Goal: Information Seeking & Learning: Check status

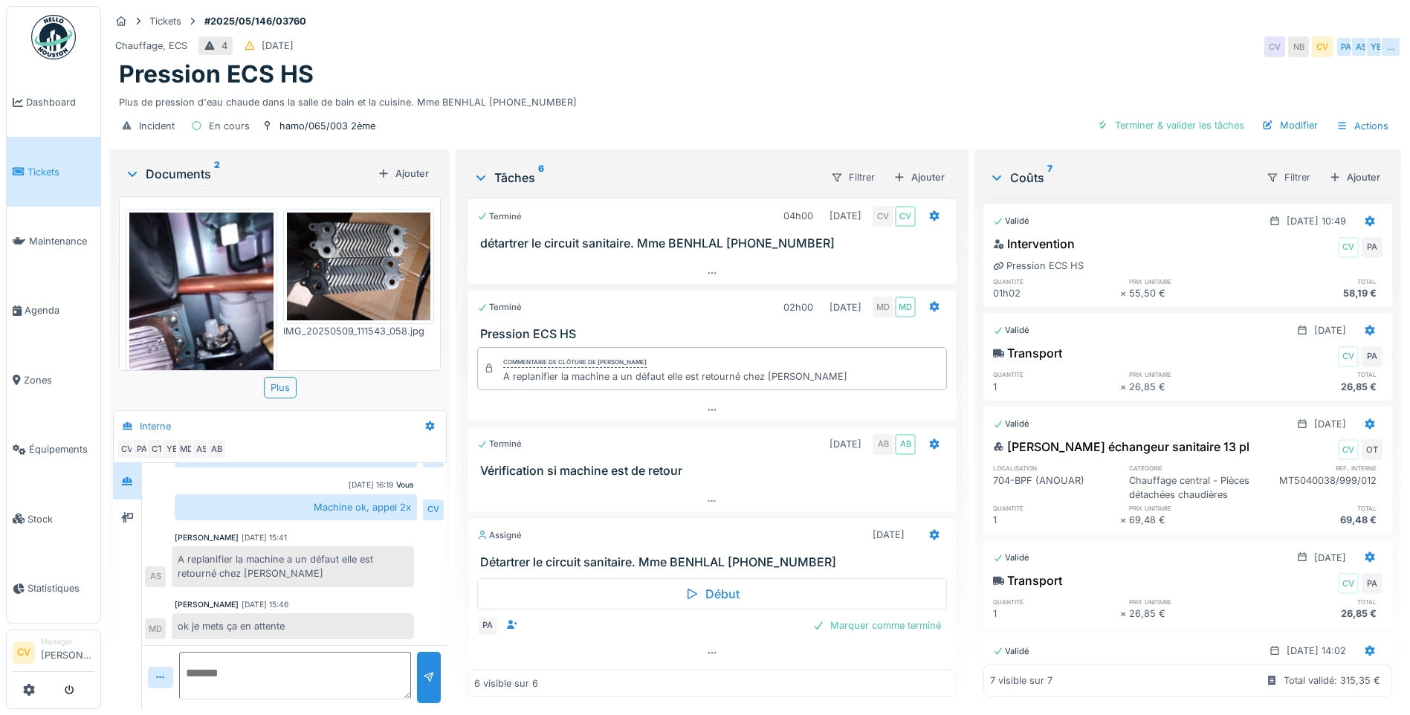
scroll to position [496, 0]
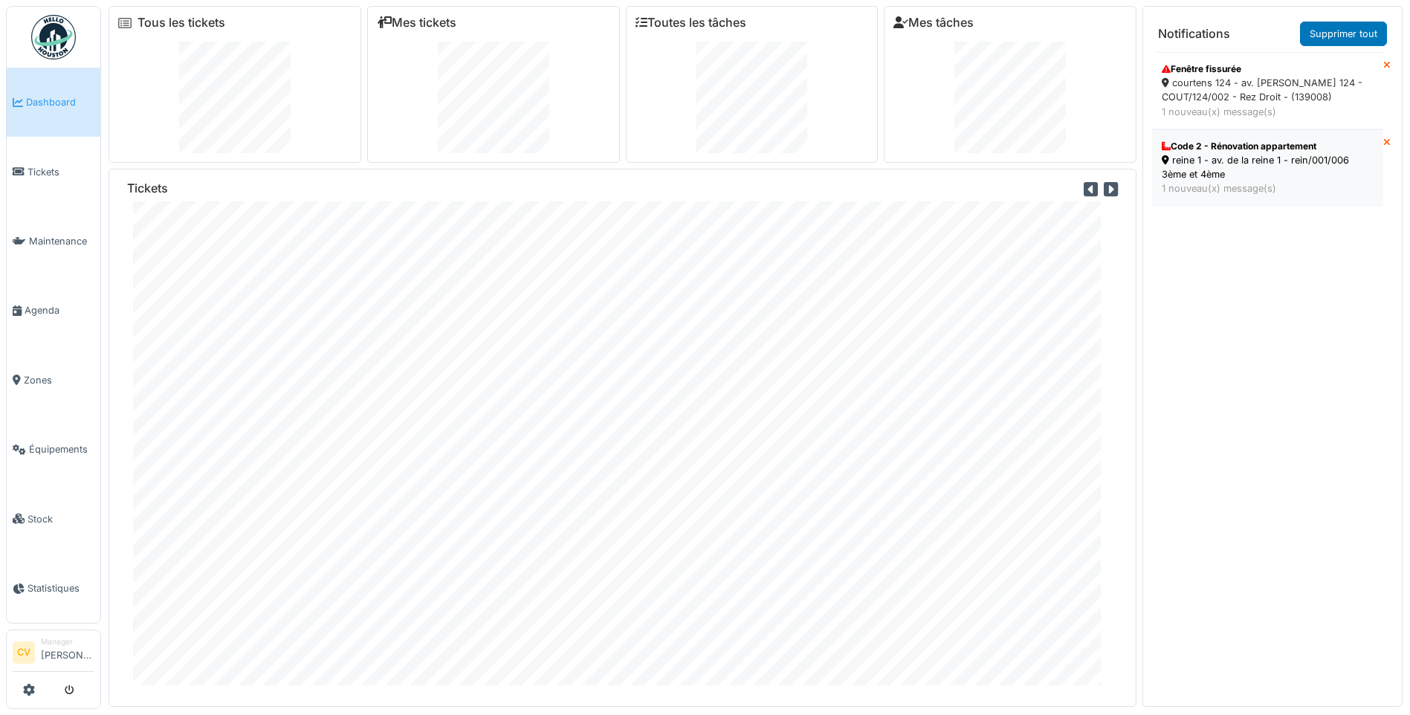
click at [1217, 194] on div "1 nouveau(x) message(s)" at bounding box center [1268, 188] width 212 height 14
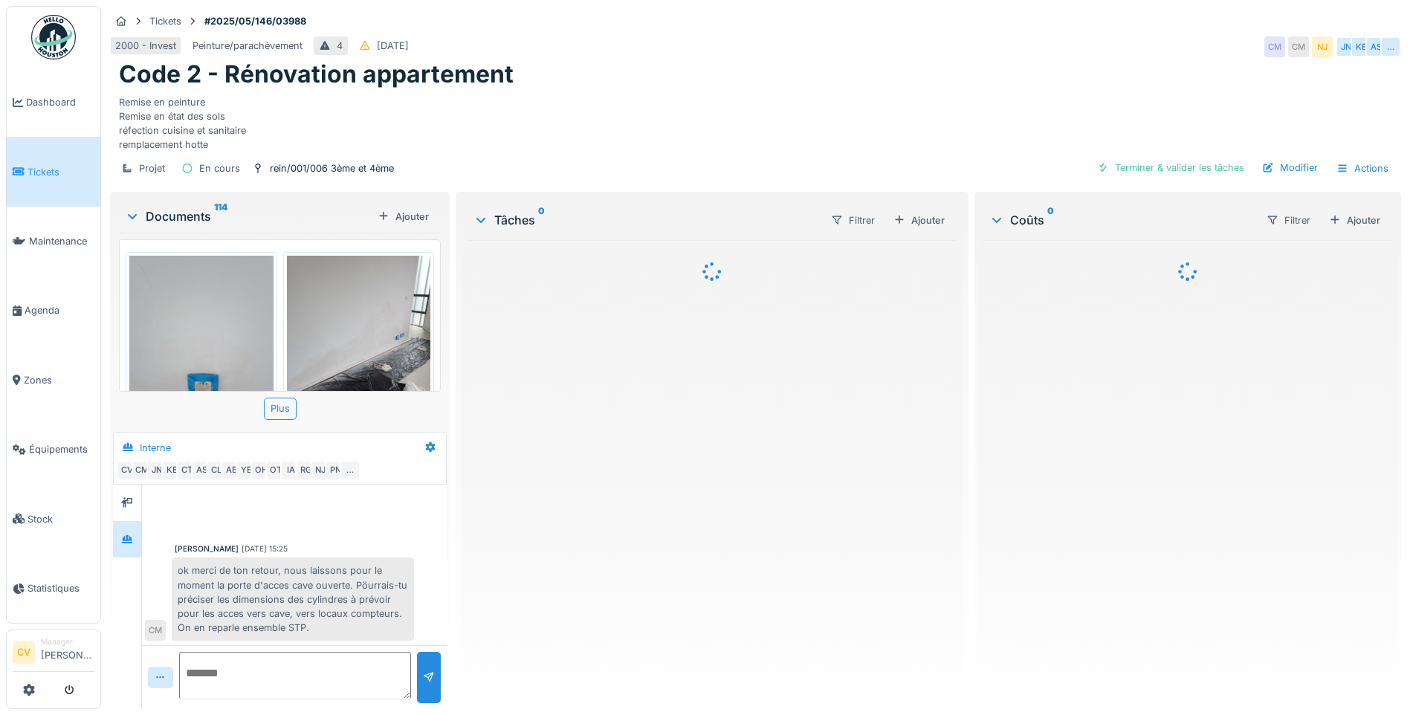
scroll to position [888, 0]
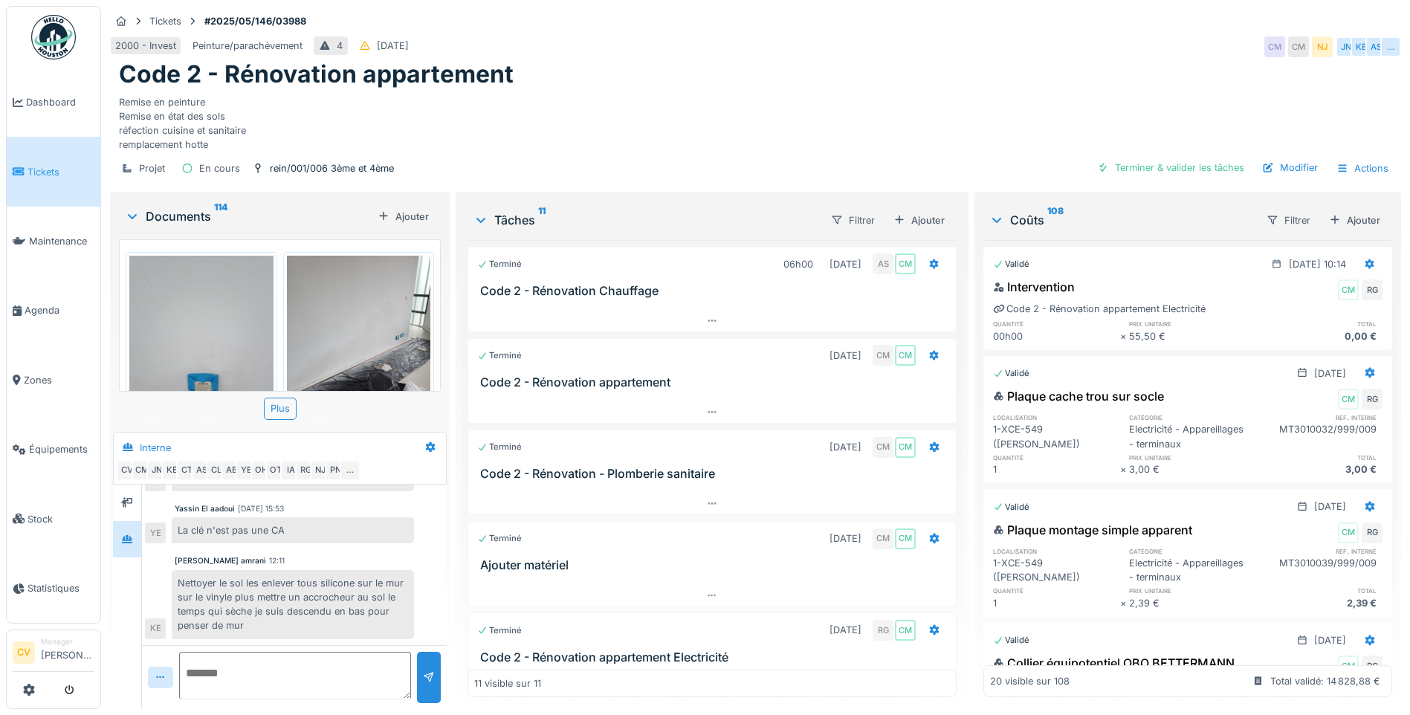
click at [34, 39] on img at bounding box center [53, 37] width 45 height 45
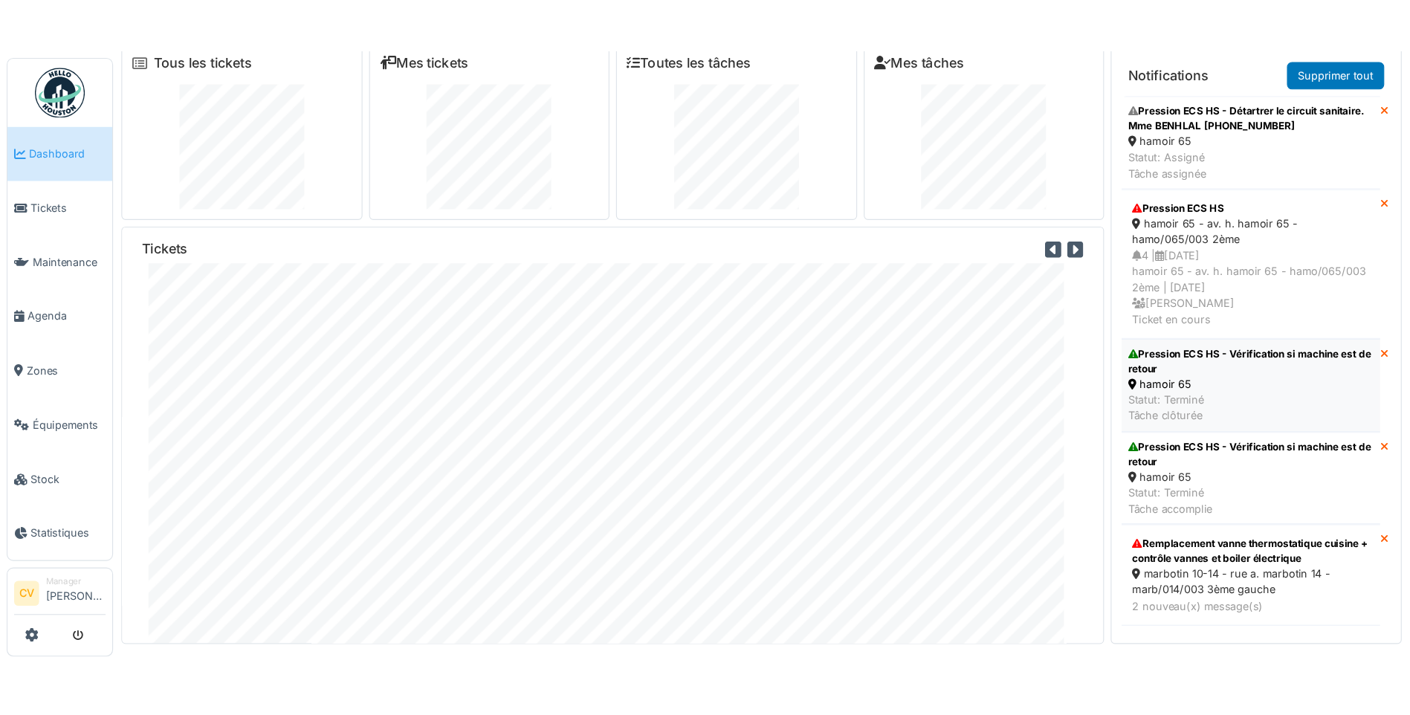
scroll to position [16, 0]
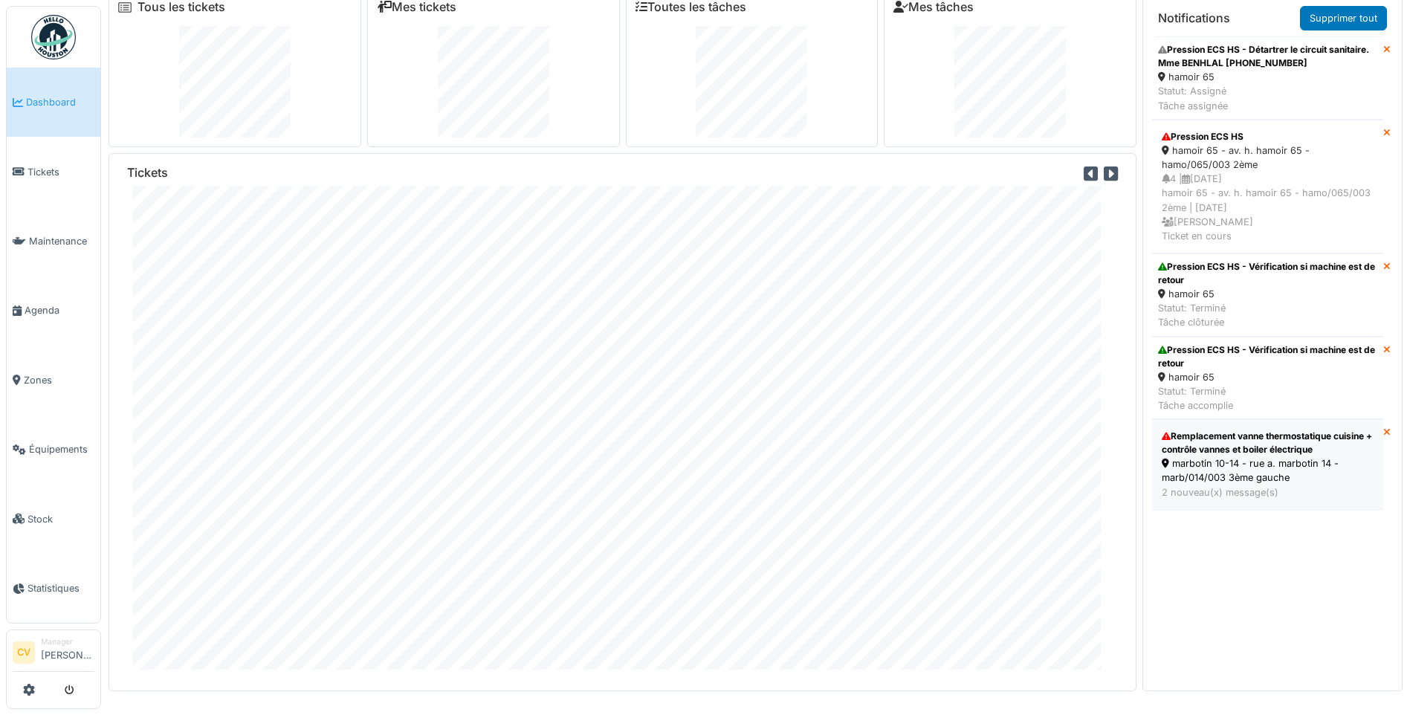
click at [1260, 479] on div "marbotin 10-14 - rue a. marbotin 14 - marb/014/003 3ème gauche" at bounding box center [1268, 470] width 212 height 28
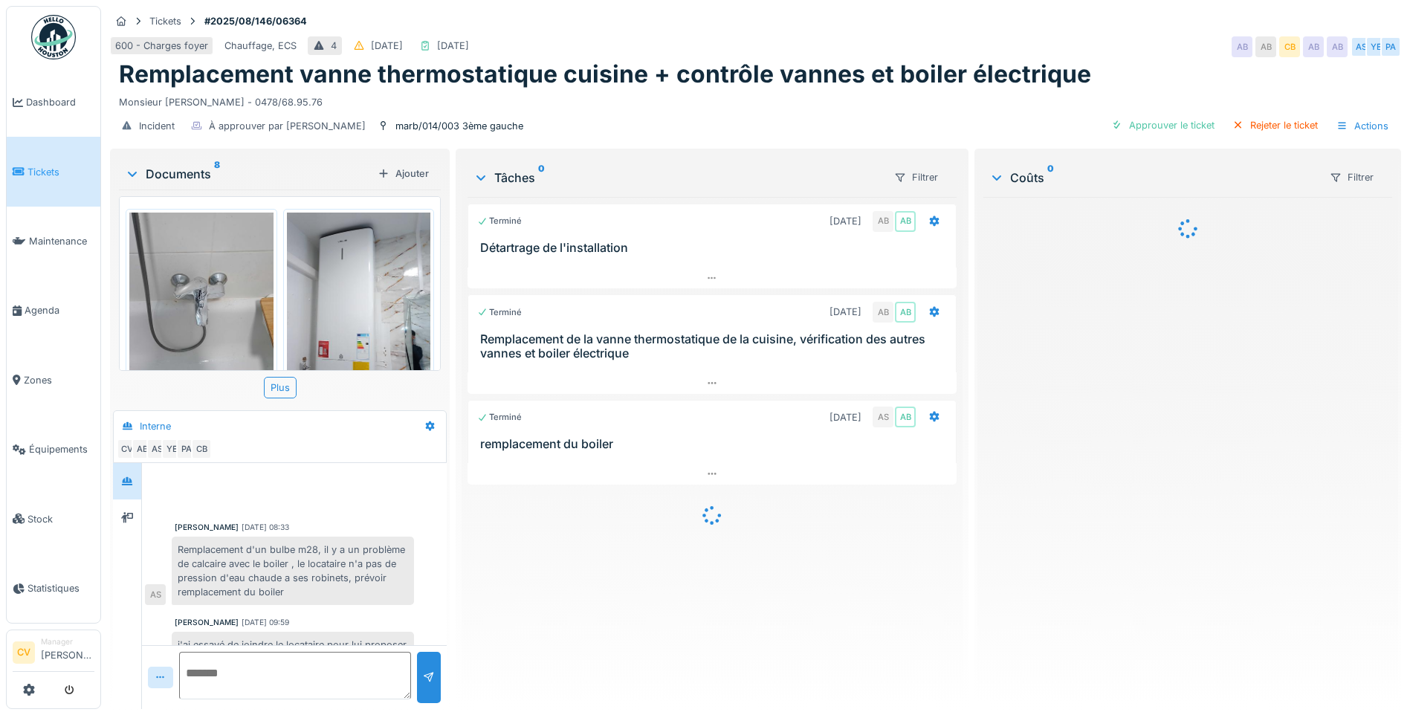
scroll to position [572, 0]
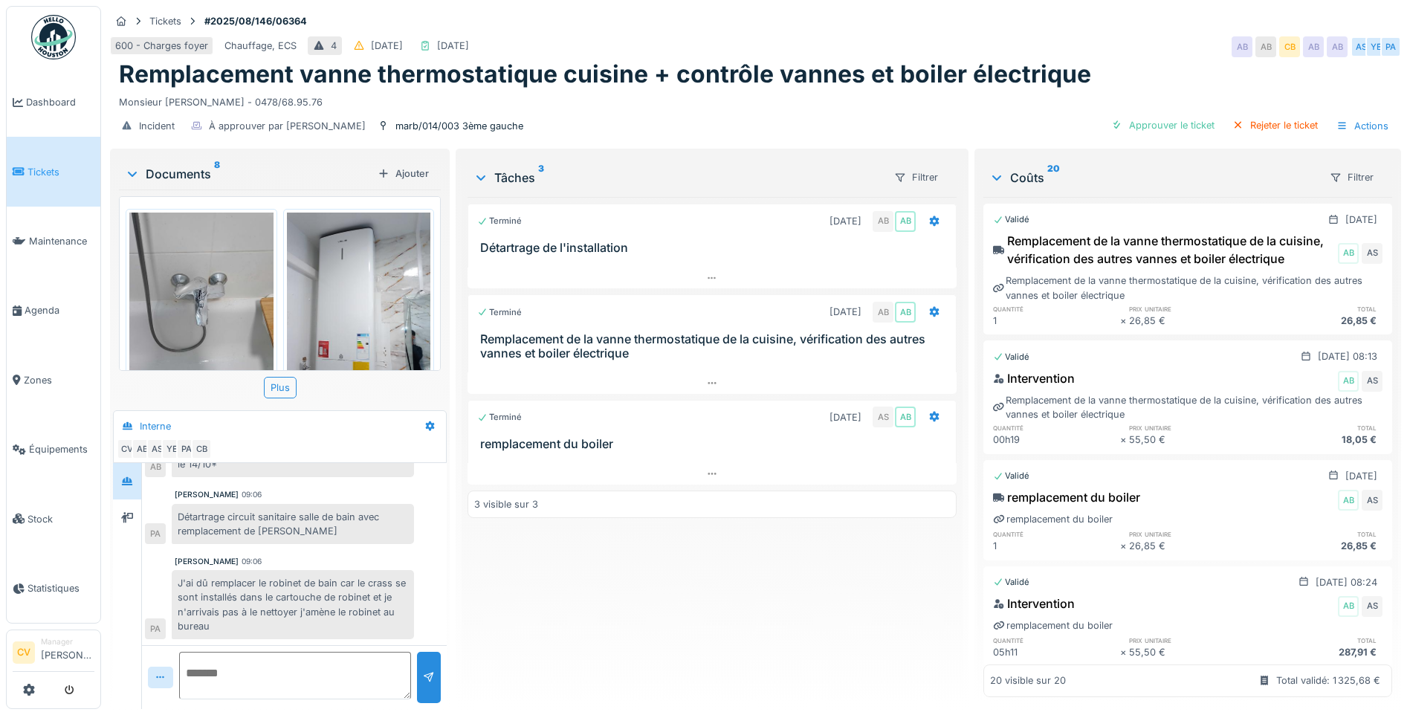
click at [942, 48] on div "600 - Charges foyer Chauffage, ECS 4 16/08/2025 14/10/2025 AB AB CB AB AB AS YE…" at bounding box center [755, 46] width 1291 height 27
click at [48, 36] on img at bounding box center [53, 37] width 45 height 45
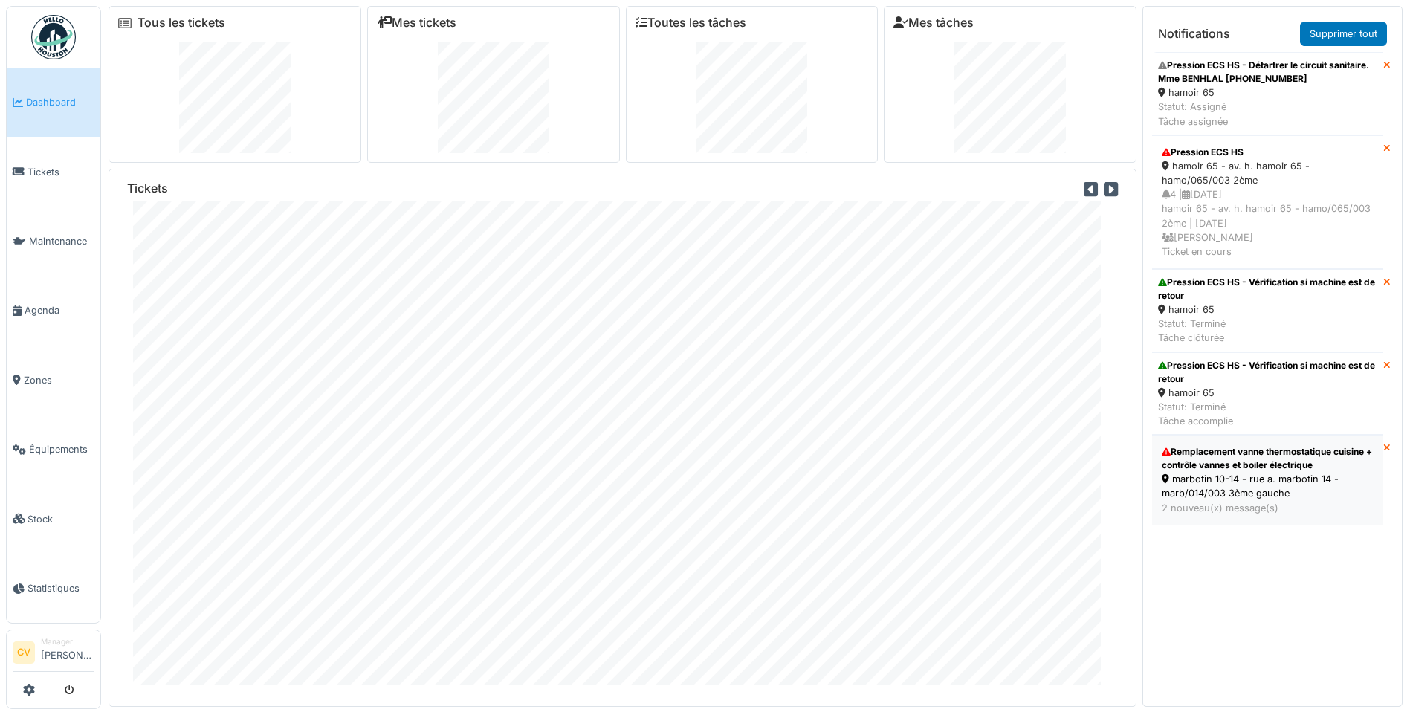
click at [1269, 460] on div "Remplacement vanne thermostatique cuisine + contrôle vannes et boiler électrique" at bounding box center [1268, 458] width 212 height 27
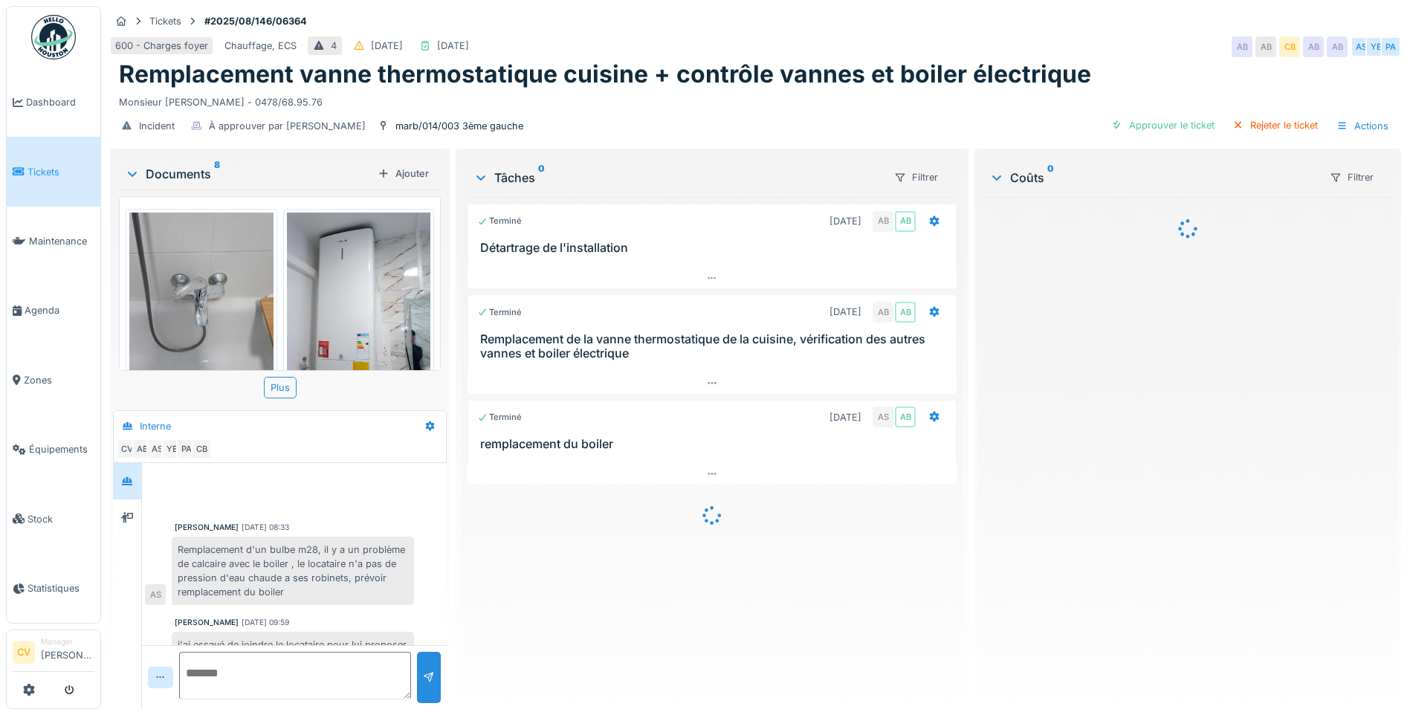
scroll to position [572, 0]
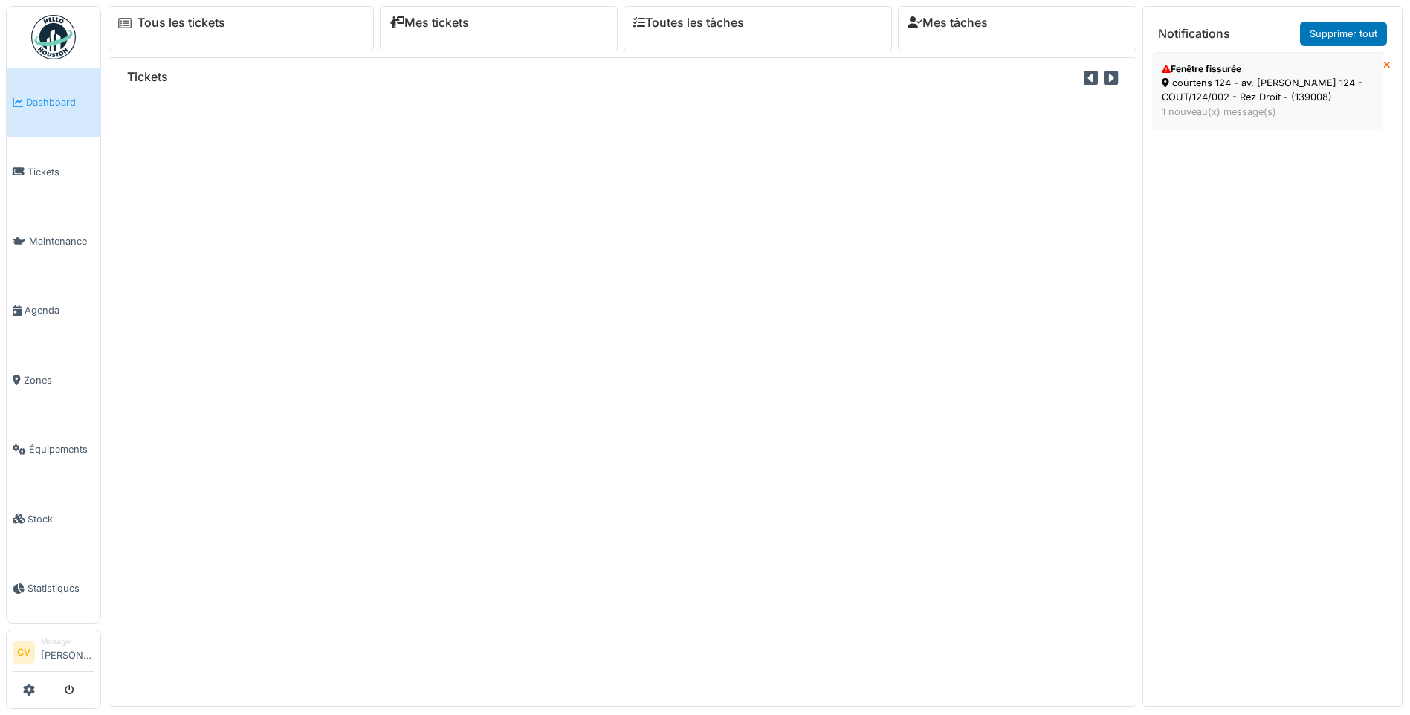
click at [1217, 114] on div "1 nouveau(x) message(s)" at bounding box center [1268, 112] width 212 height 14
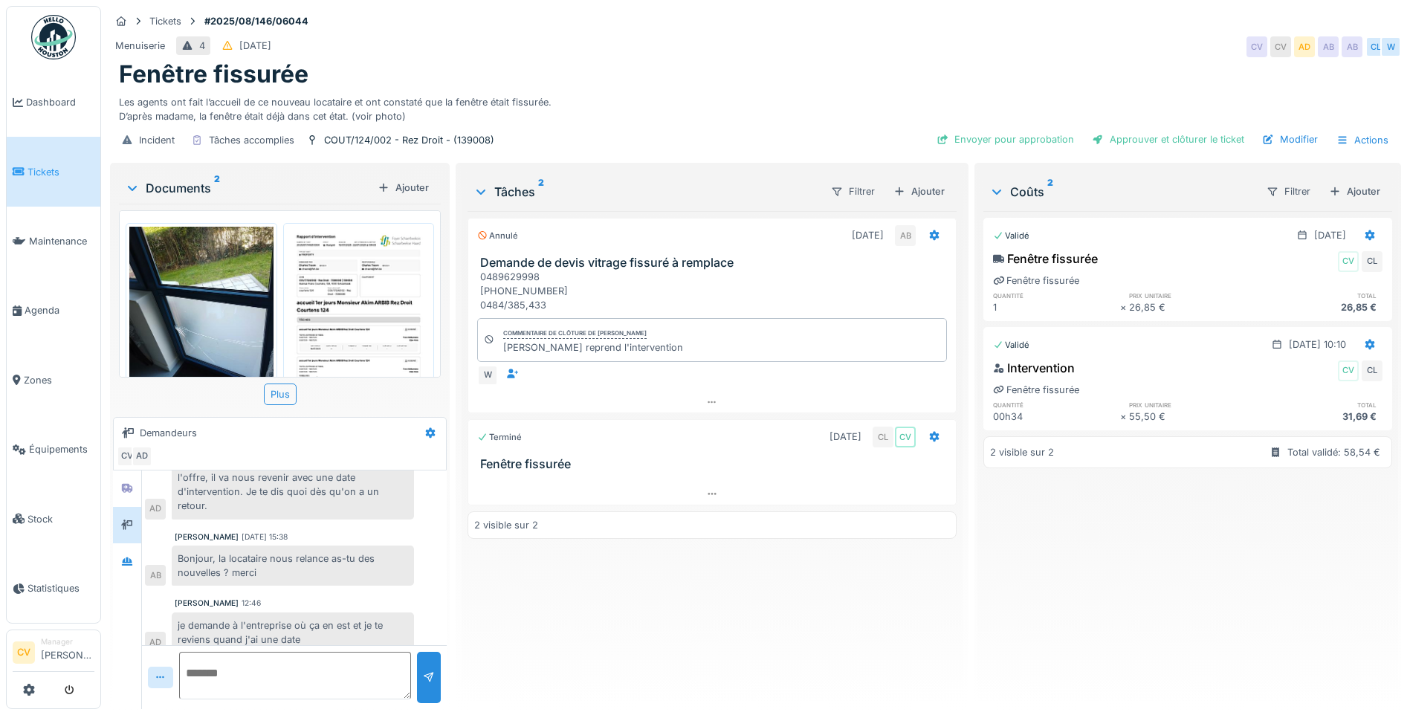
scroll to position [656, 0]
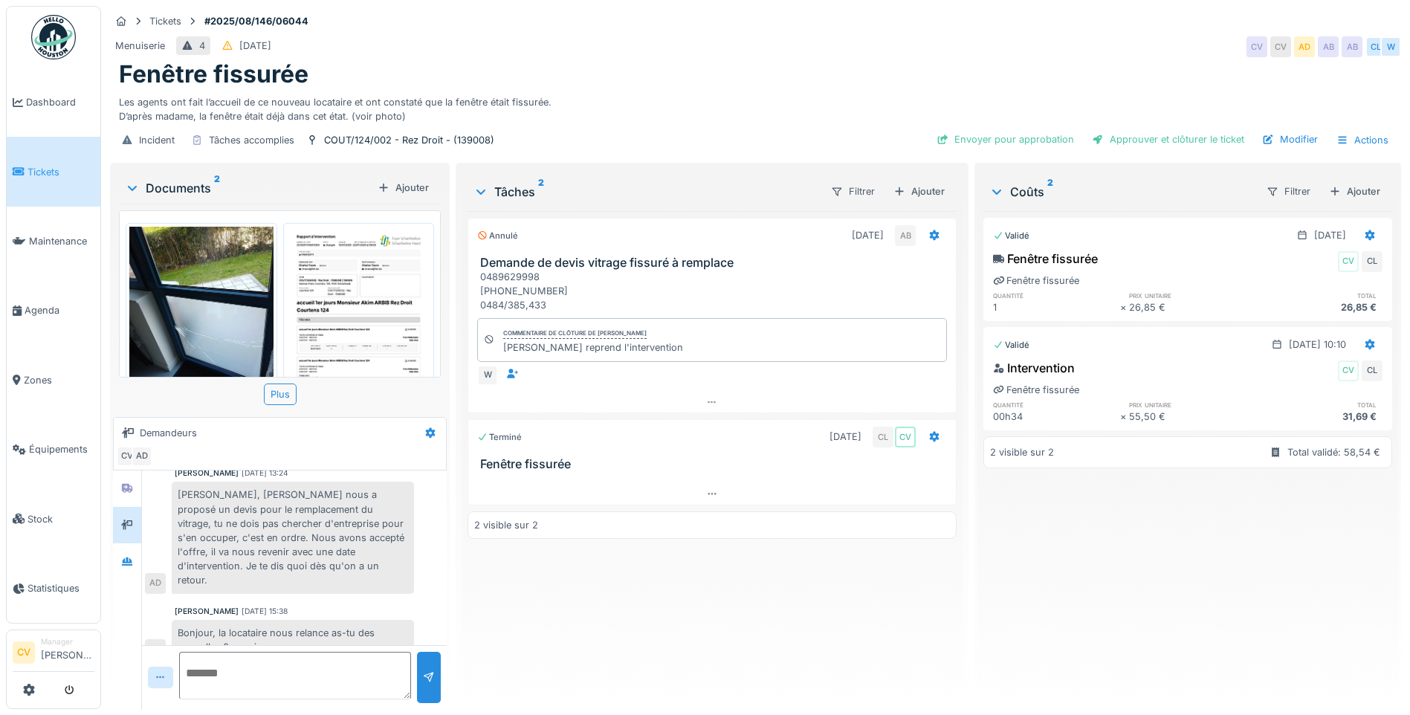
click at [187, 181] on div "Documents 2" at bounding box center [248, 188] width 247 height 18
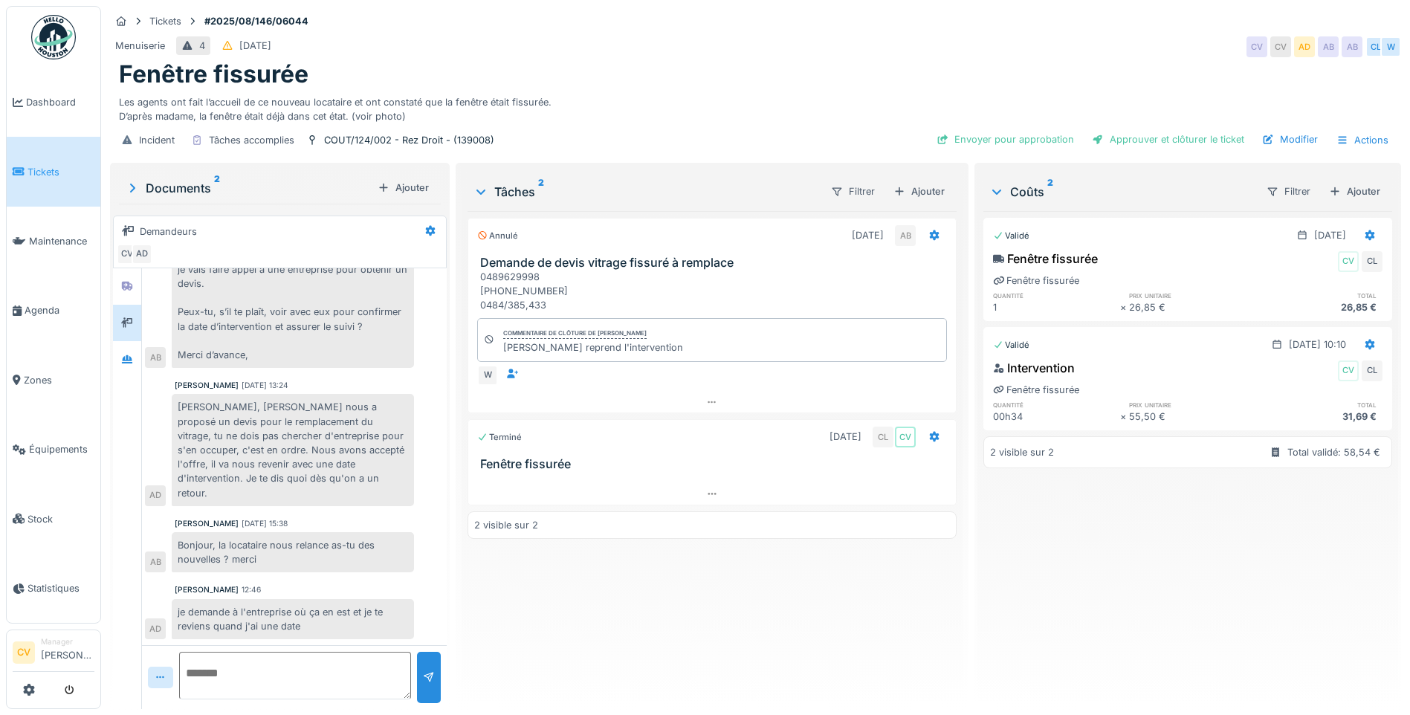
scroll to position [528, 0]
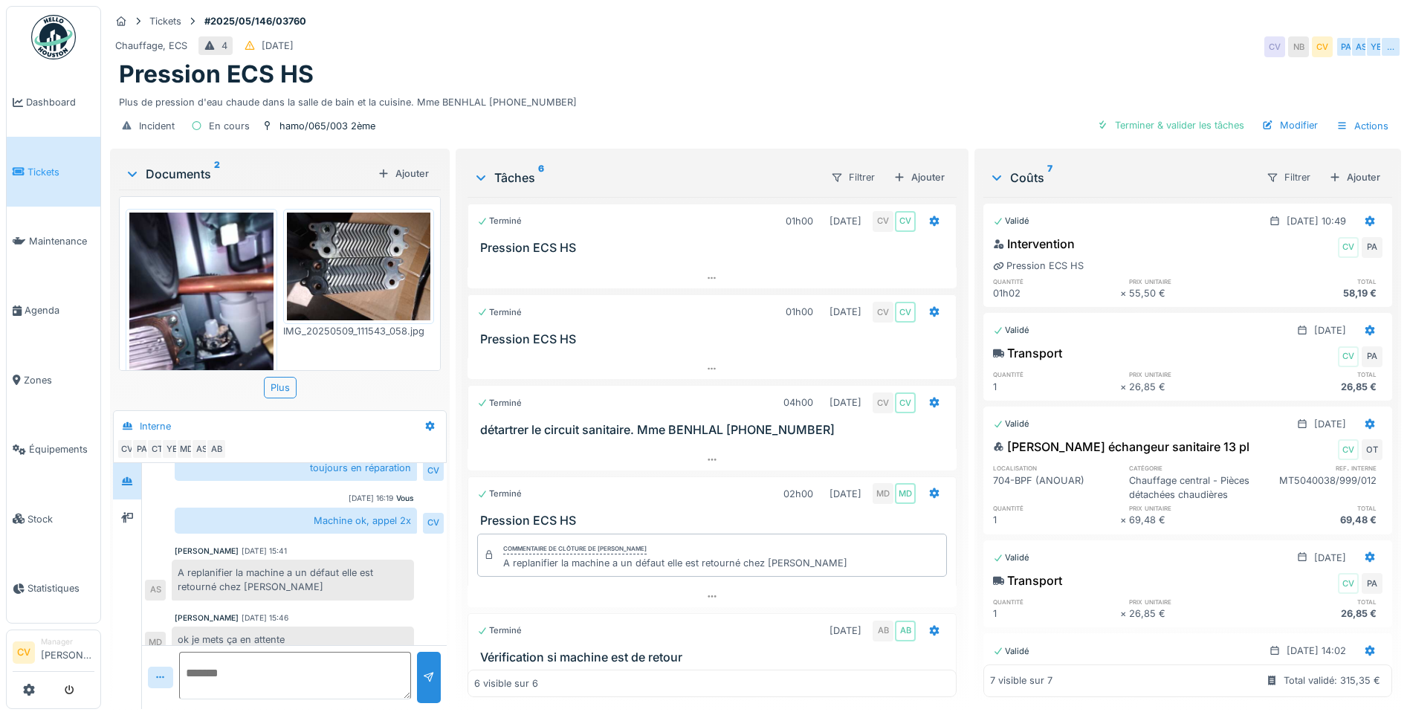
scroll to position [191, 0]
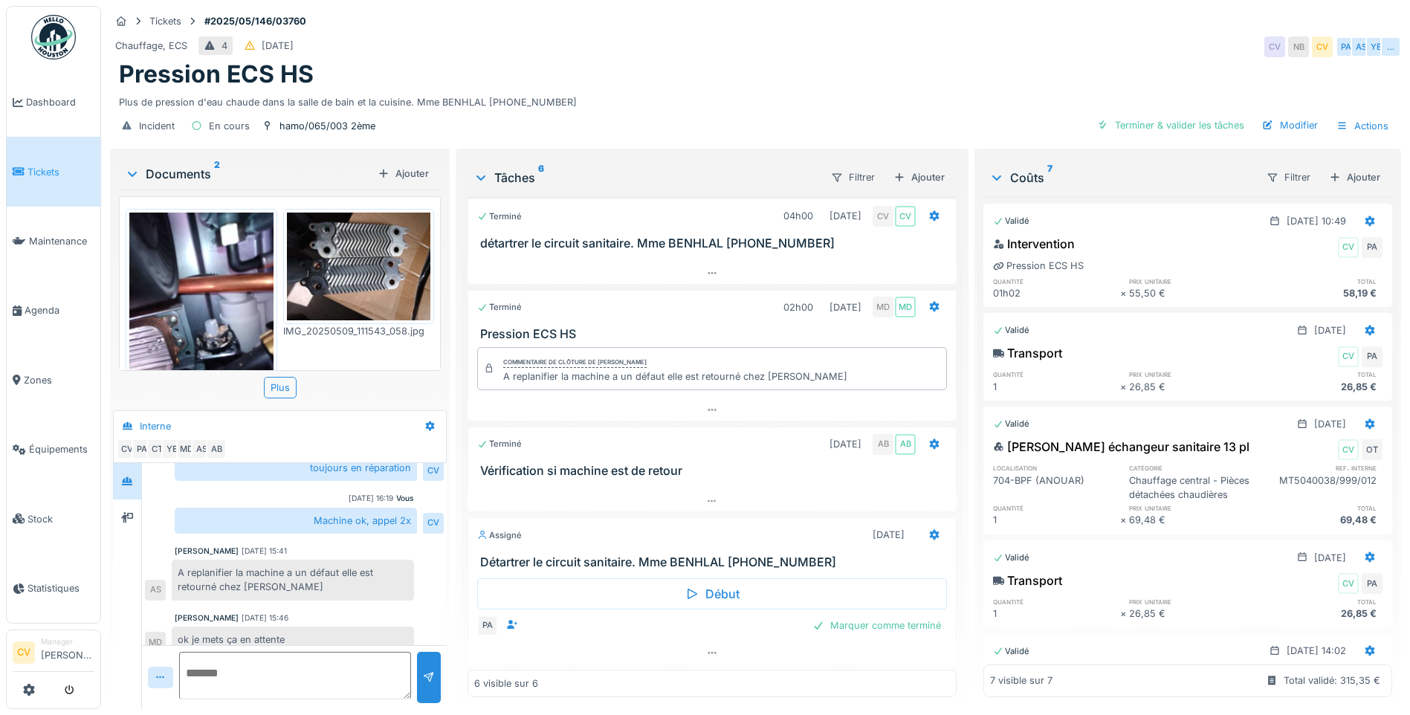
drag, startPoint x: 907, startPoint y: 37, endPoint x: 917, endPoint y: 30, distance: 11.8
click at [907, 37] on div "Chauffage, ECS 4 10/05/2025 CV NB CV PA AS YE …" at bounding box center [755, 46] width 1291 height 27
click at [172, 165] on div "Documents 2" at bounding box center [248, 174] width 247 height 18
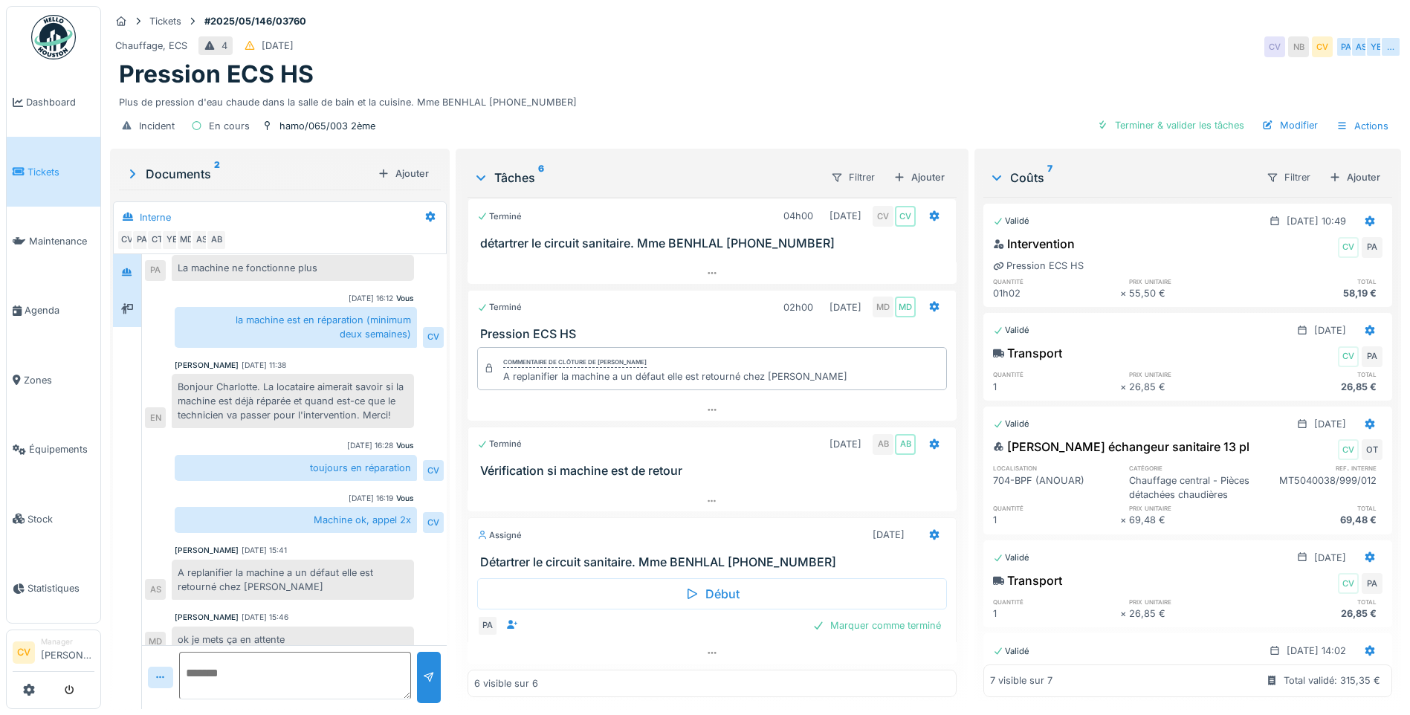
click at [129, 303] on icon at bounding box center [127, 308] width 12 height 10
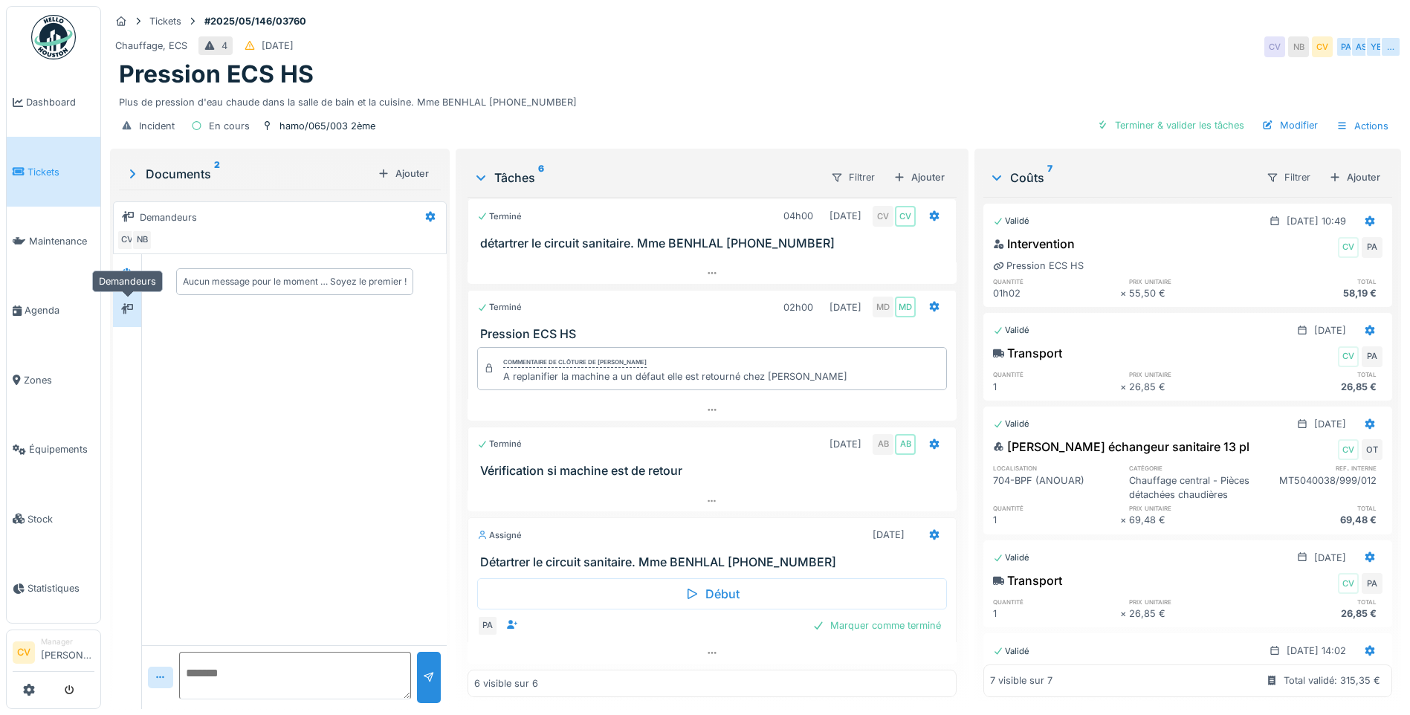
scroll to position [0, 0]
click at [629, 656] on div "Terminé 01h00 07/05/2025 CV CV Pression ECS HS Terminé 01h00 09/05/2025 CV CV P…" at bounding box center [711, 447] width 489 height 500
click at [638, 651] on div at bounding box center [711, 653] width 489 height 22
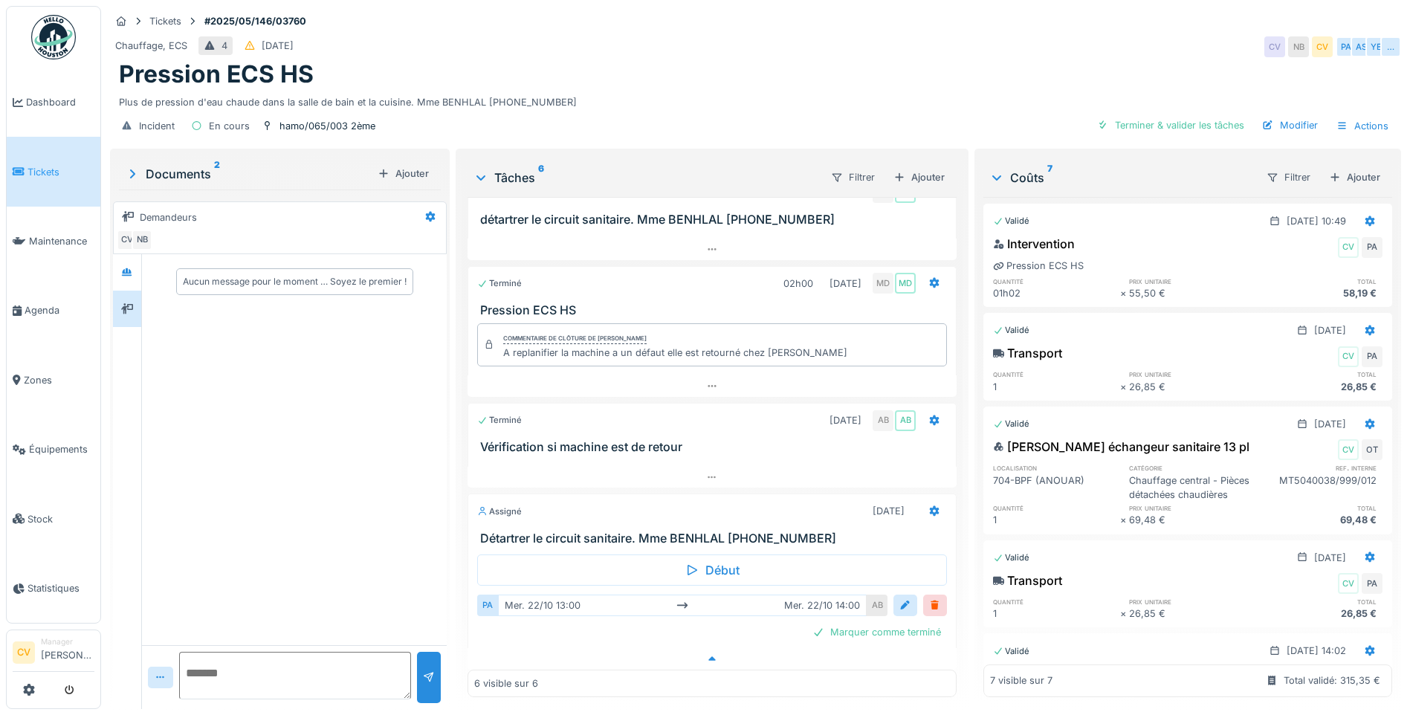
scroll to position [221, 0]
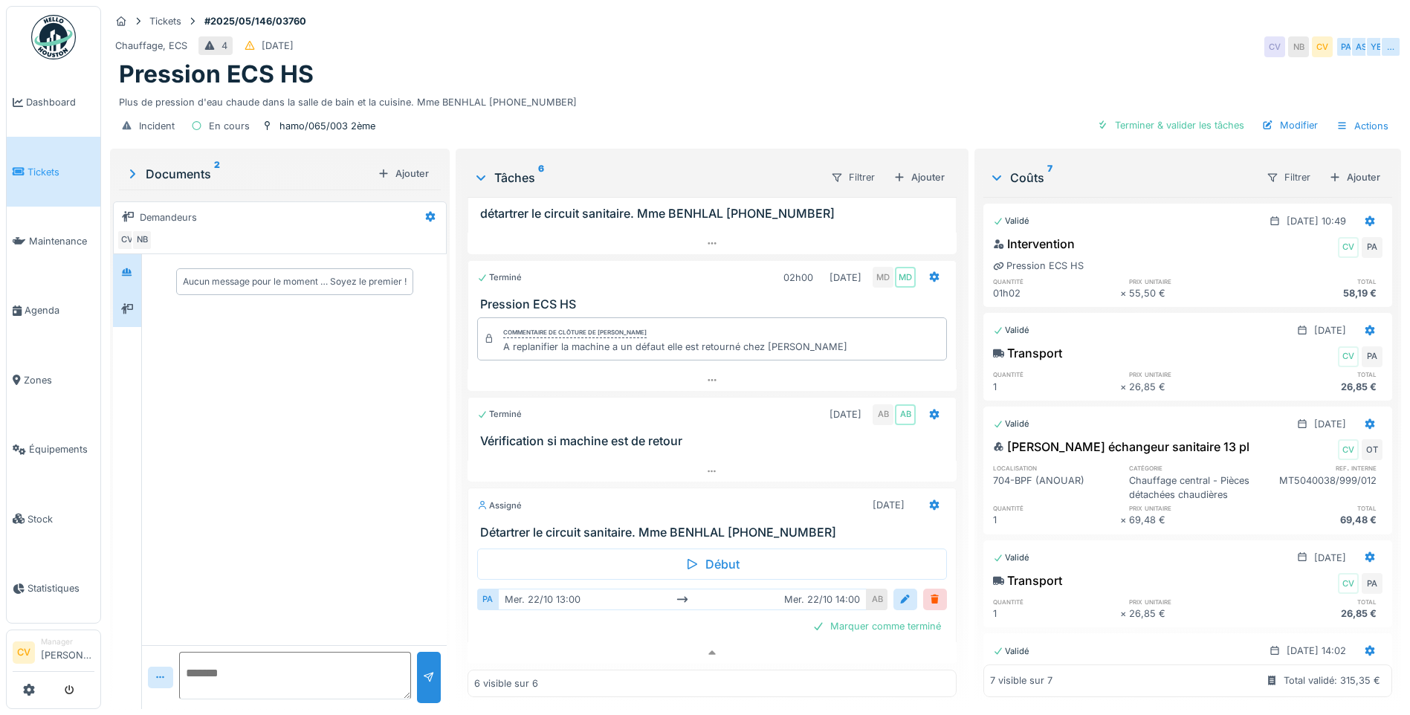
click at [114, 258] on div at bounding box center [127, 272] width 28 height 36
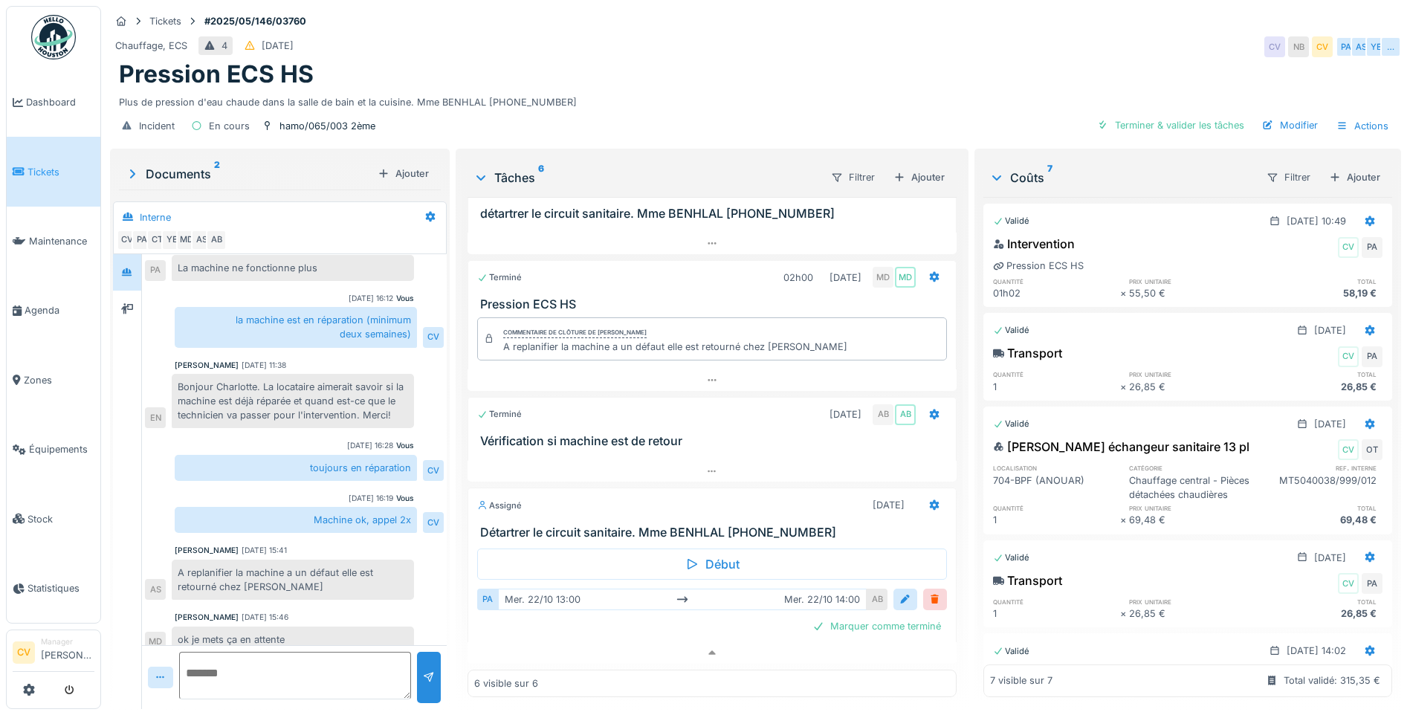
click at [485, 71] on div "Pression ECS HS" at bounding box center [755, 74] width 1273 height 28
click at [134, 300] on div at bounding box center [127, 309] width 22 height 19
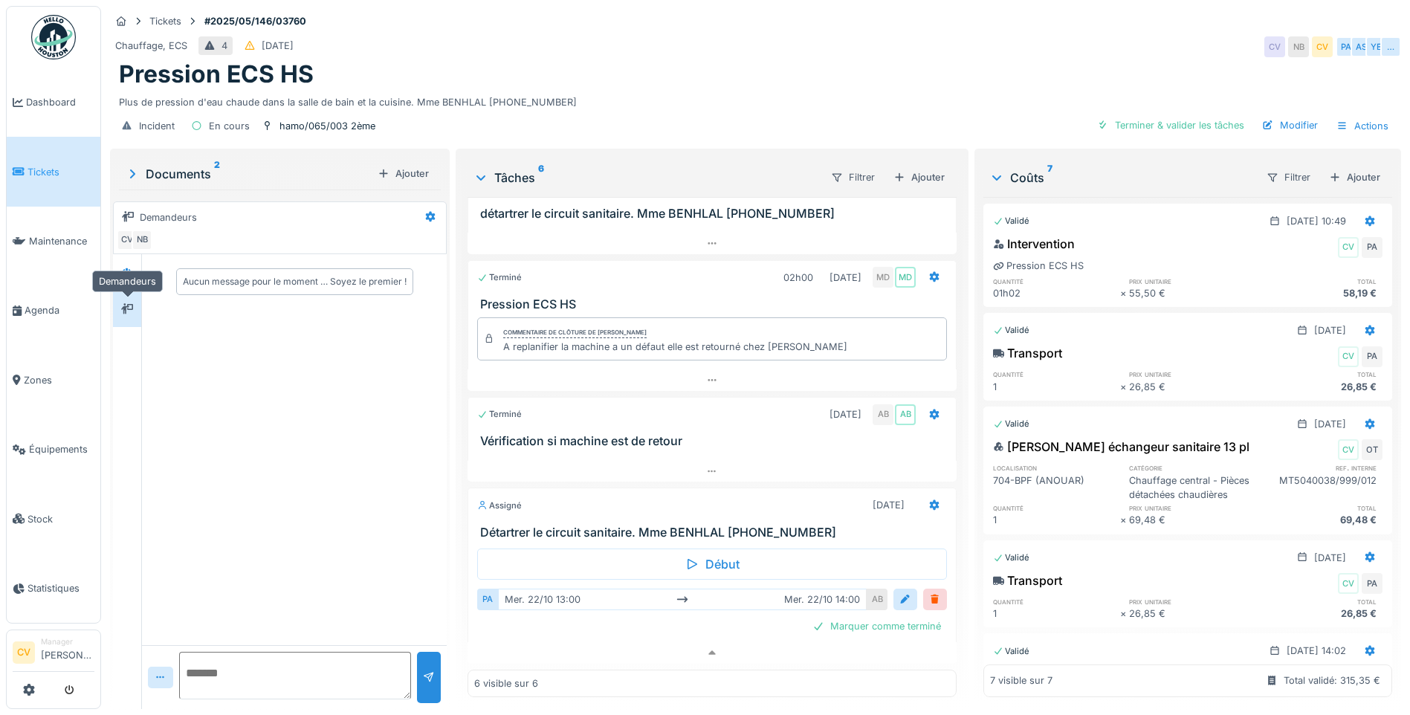
scroll to position [0, 0]
click at [33, 29] on img at bounding box center [53, 37] width 45 height 45
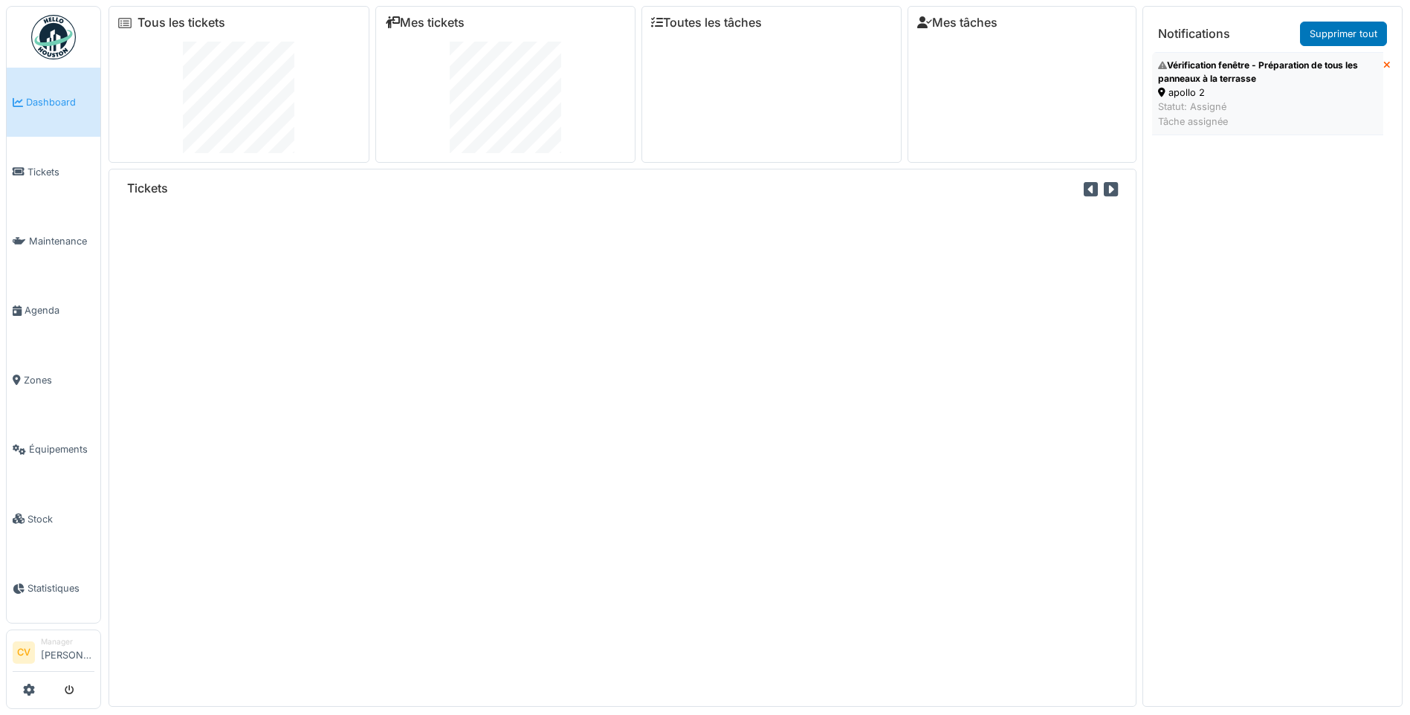
click at [1310, 114] on div "Statut: Assigné Tâche assignée" at bounding box center [1267, 114] width 219 height 28
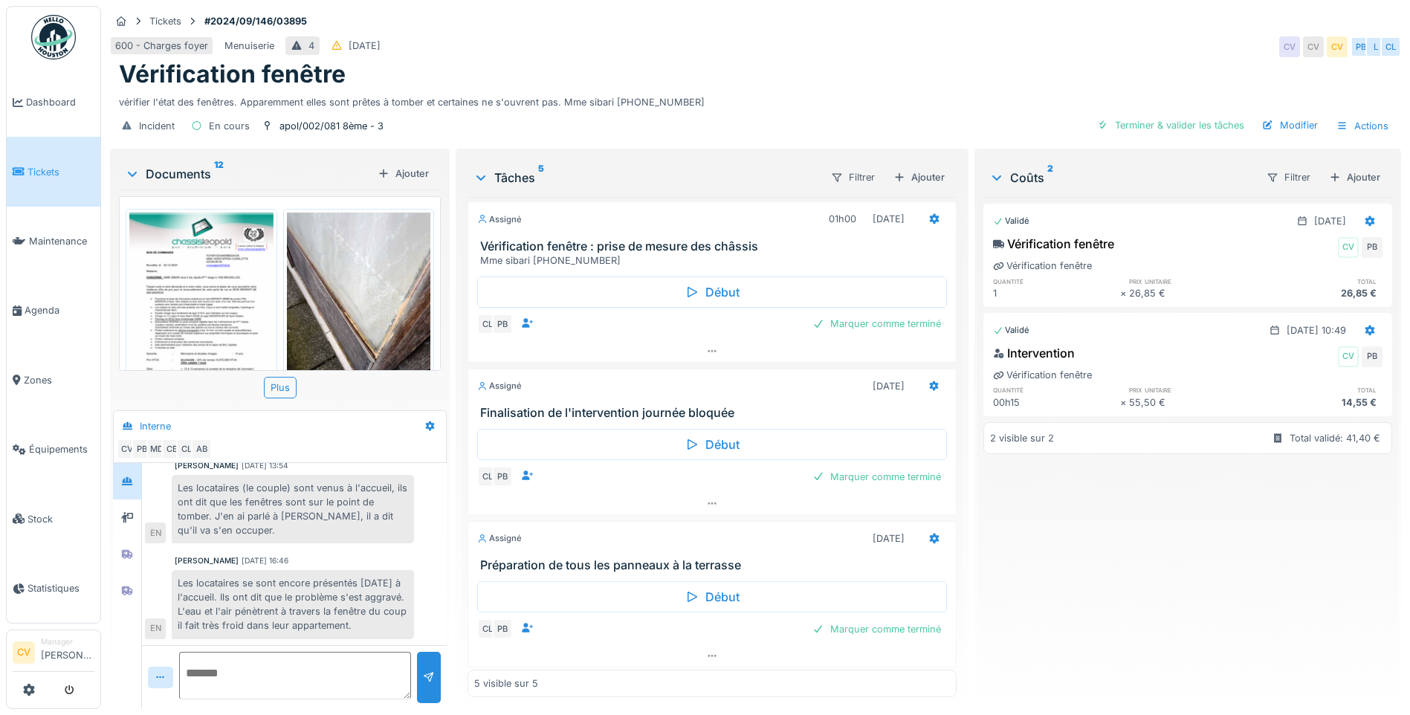
scroll to position [189, 0]
click at [758, 493] on div at bounding box center [712, 500] width 488 height 22
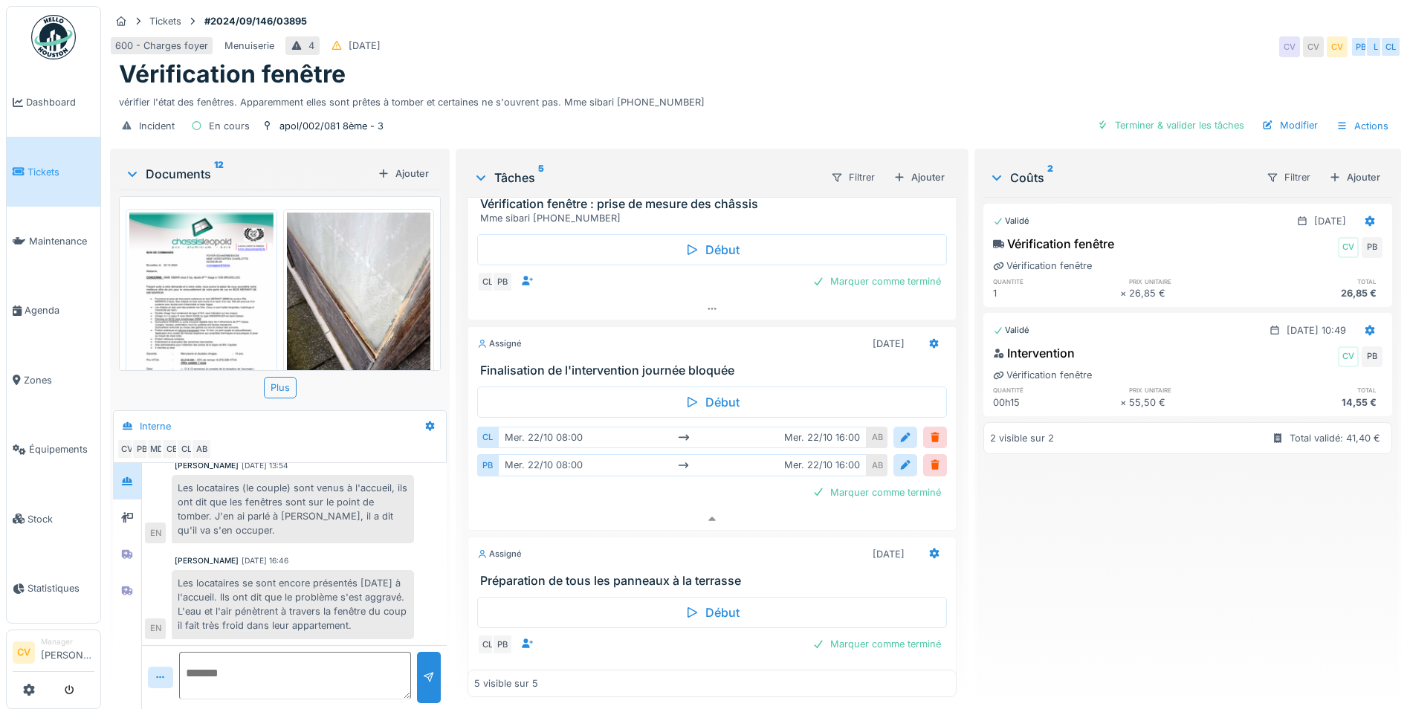
scroll to position [247, 0]
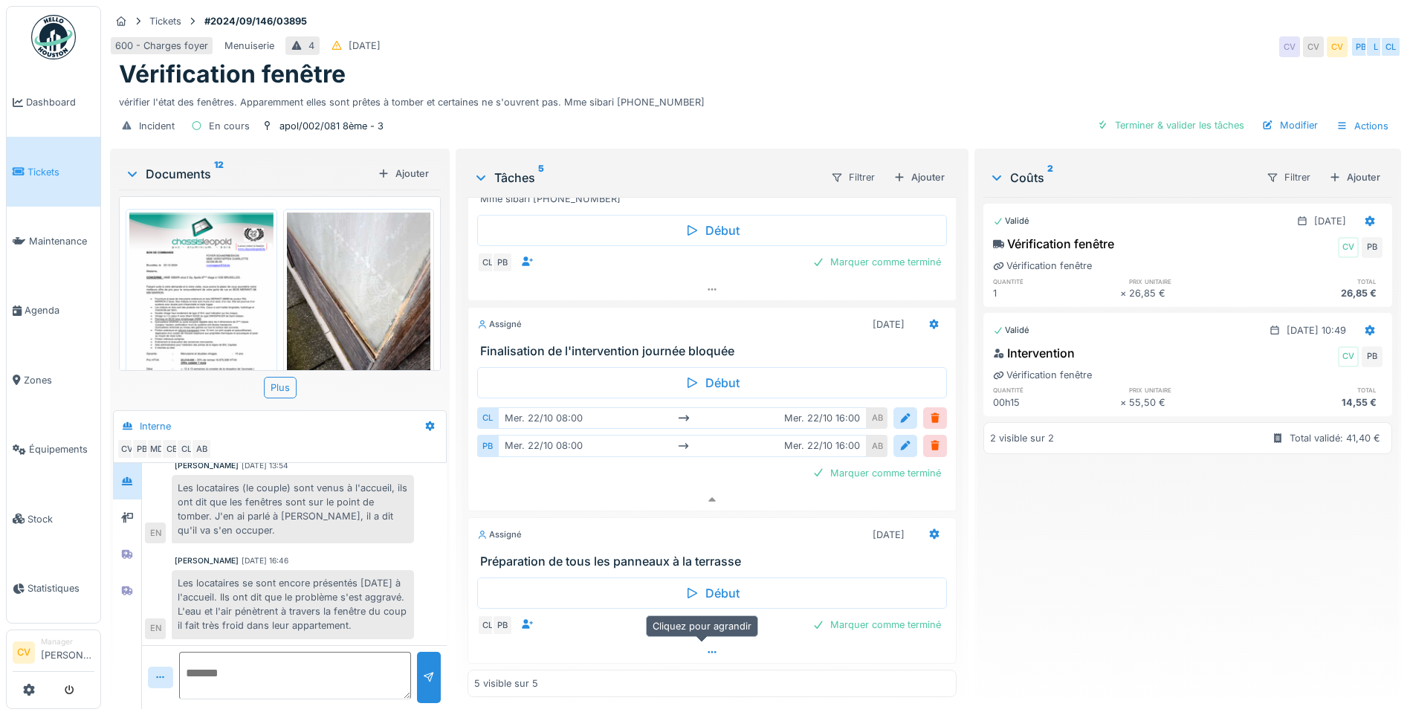
click at [638, 641] on div at bounding box center [712, 652] width 488 height 22
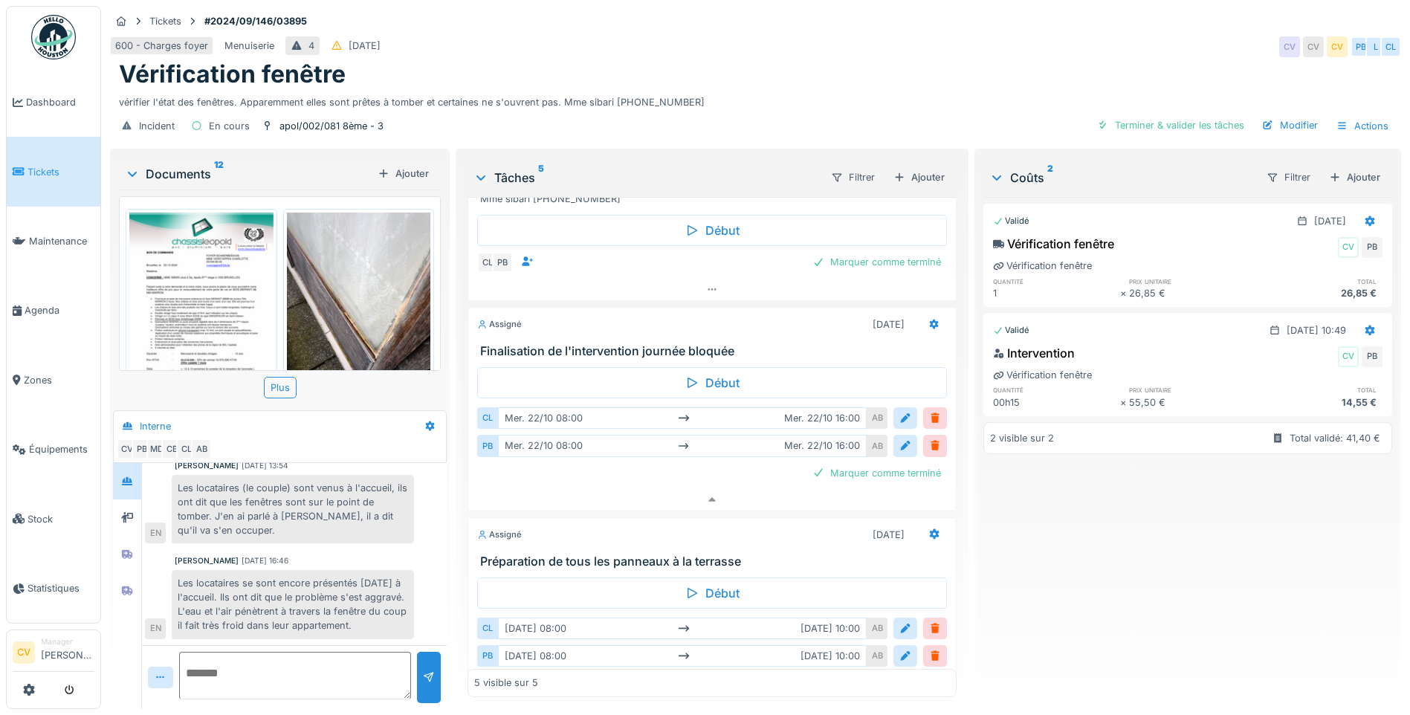
click at [51, 32] on img at bounding box center [53, 37] width 45 height 45
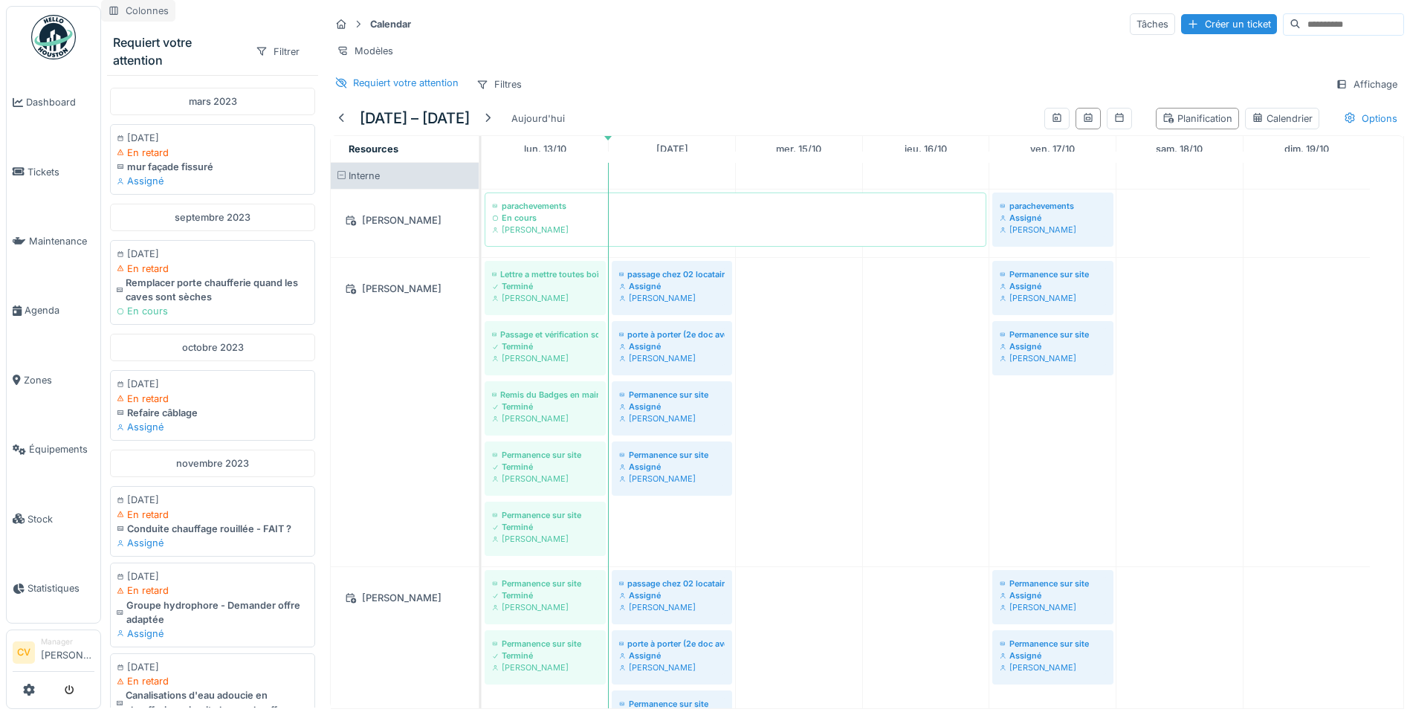
drag, startPoint x: 76, startPoint y: 45, endPoint x: 149, endPoint y: 1, distance: 86.0
click at [76, 45] on link at bounding box center [53, 37] width 55 height 55
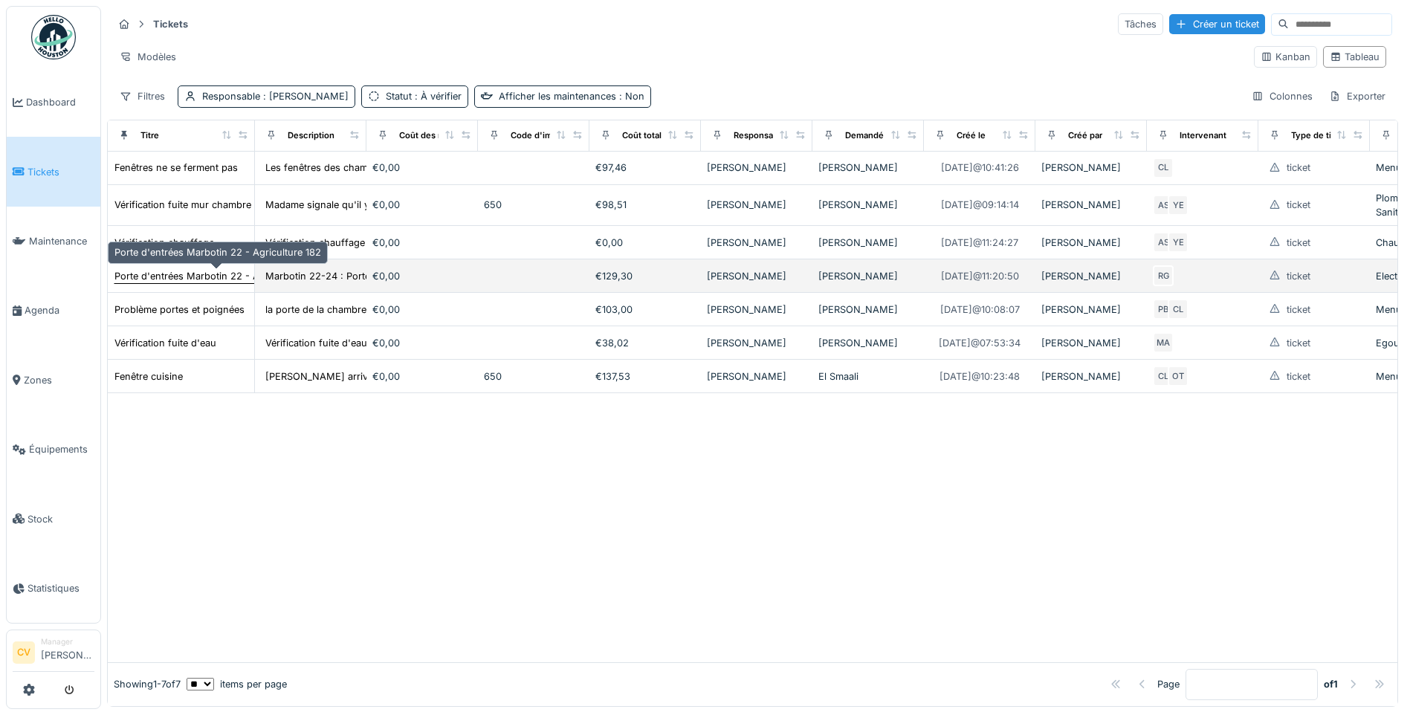
click at [221, 275] on div "Porte d'entrées Marbotin 22 - Agriculture 182" at bounding box center [217, 276] width 207 height 14
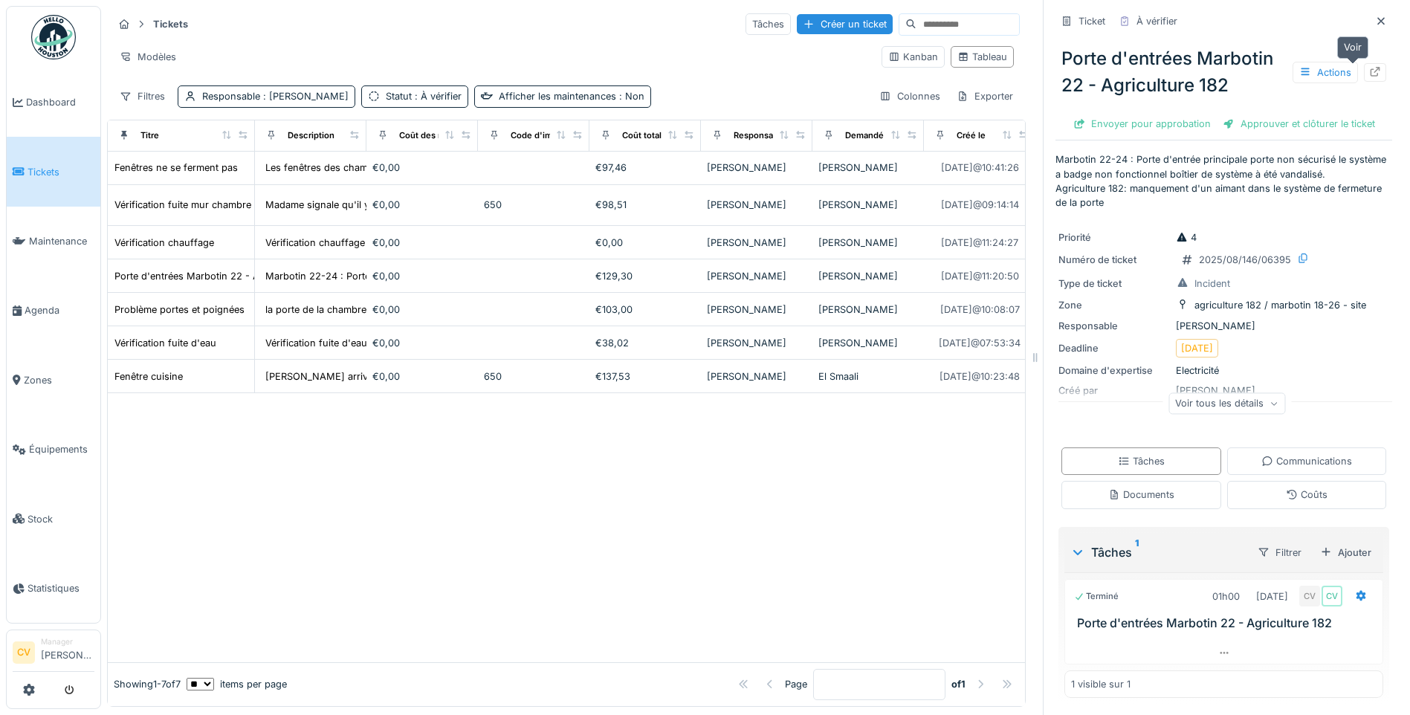
click at [1369, 71] on icon at bounding box center [1375, 72] width 12 height 10
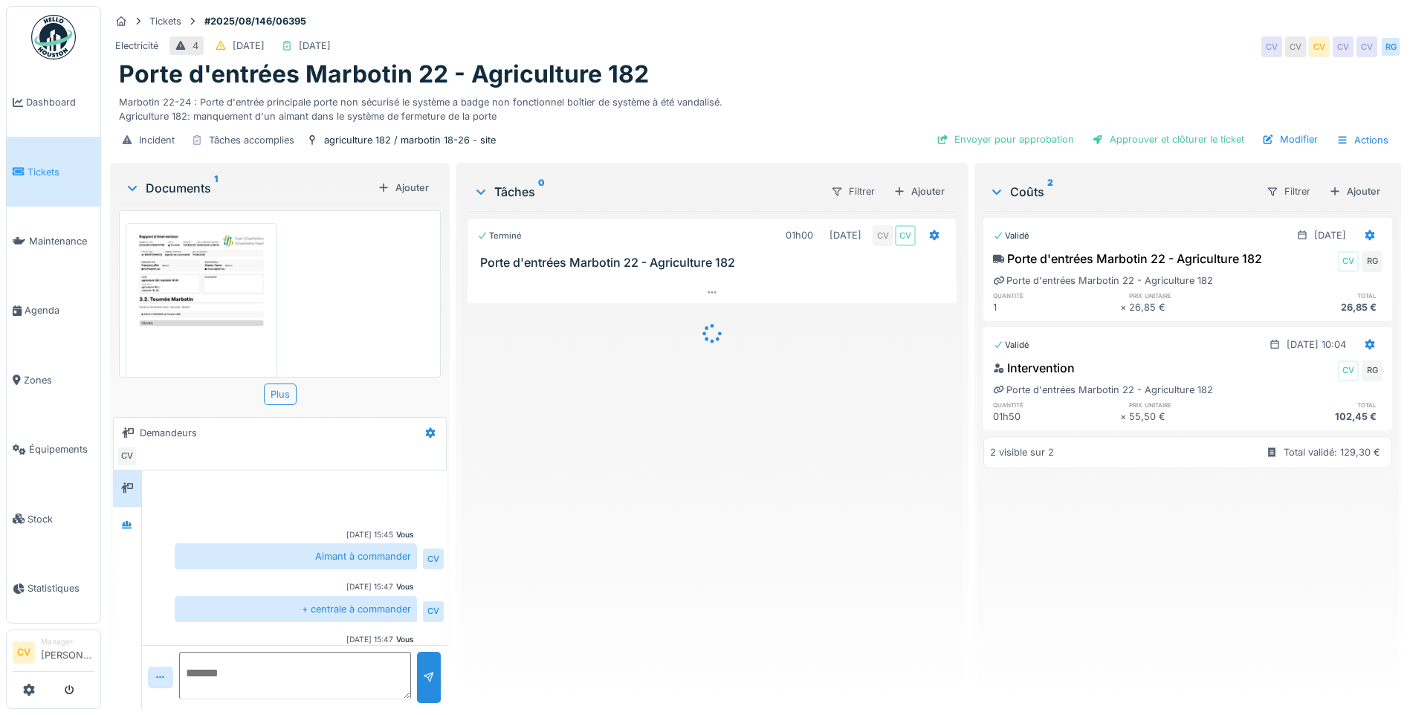
scroll to position [36, 0]
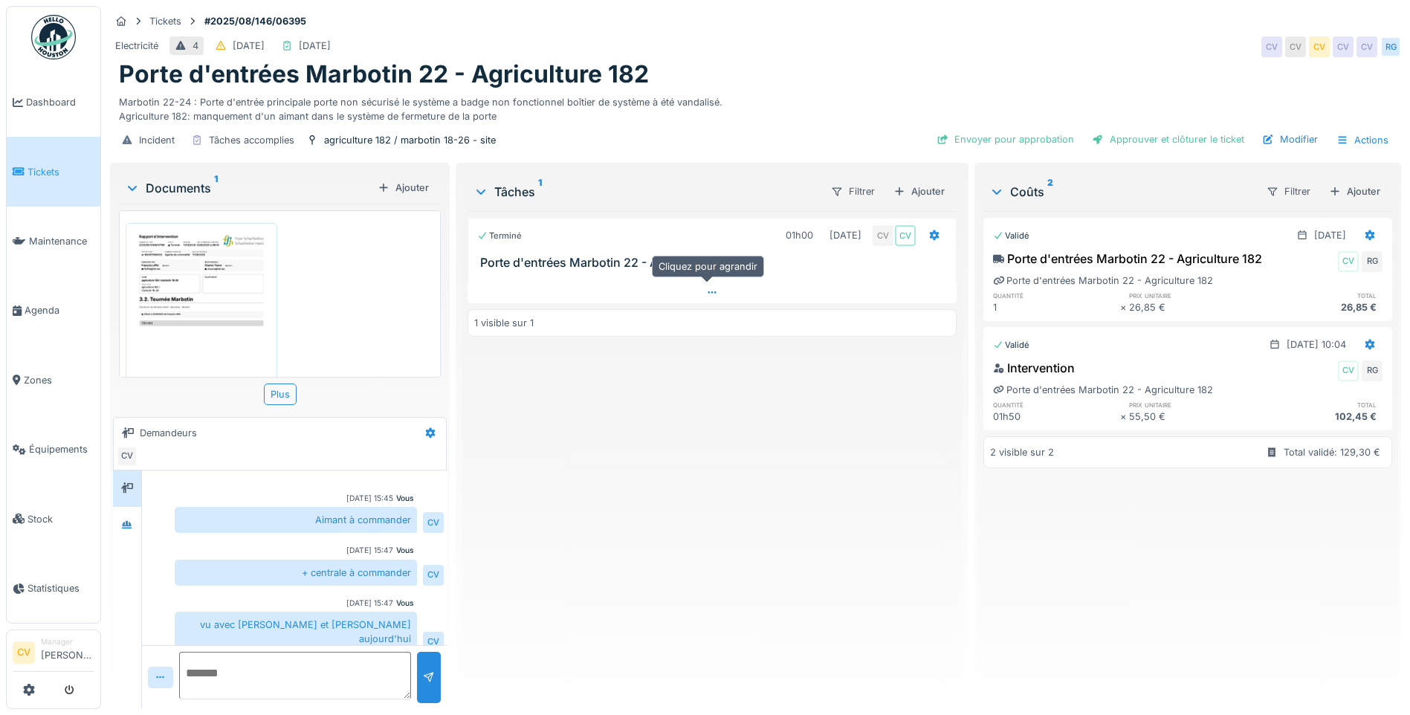
click at [581, 300] on div at bounding box center [711, 293] width 489 height 22
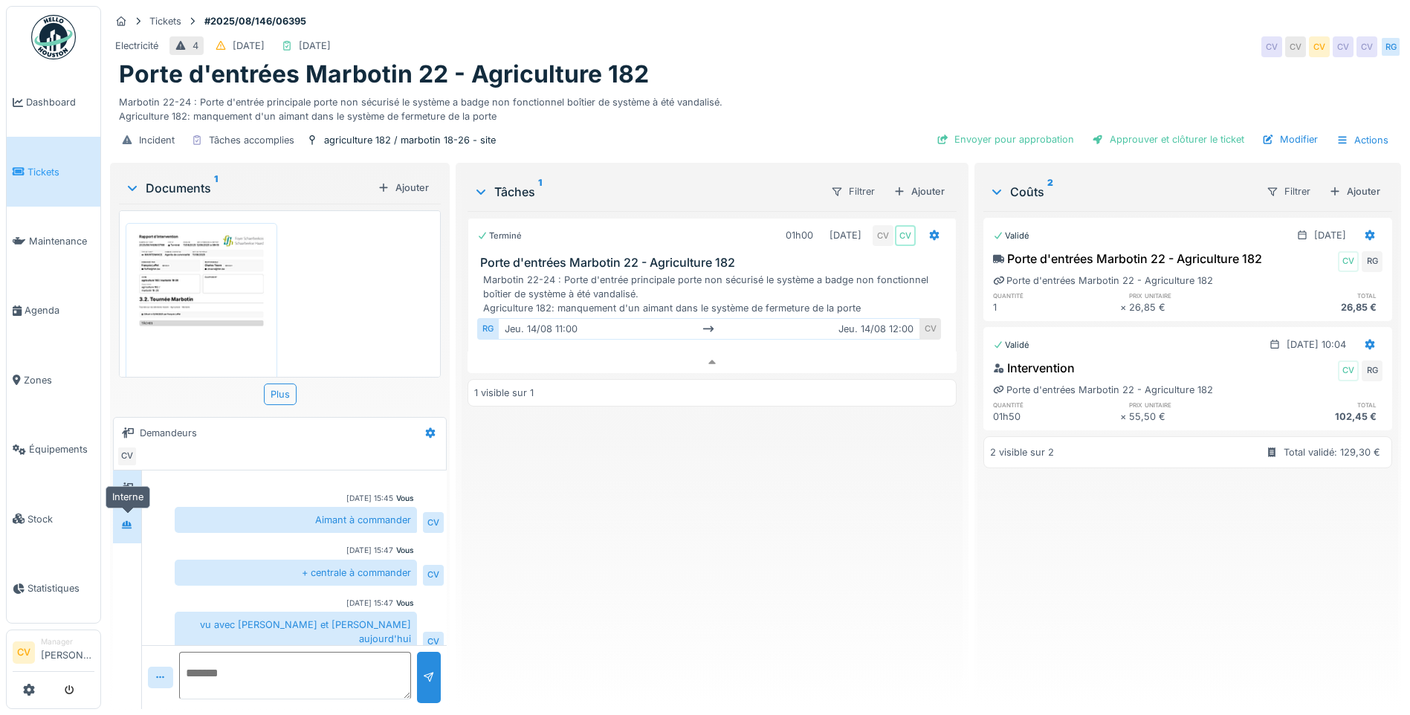
click at [124, 518] on div at bounding box center [127, 525] width 12 height 14
